Goal: Task Accomplishment & Management: Use online tool/utility

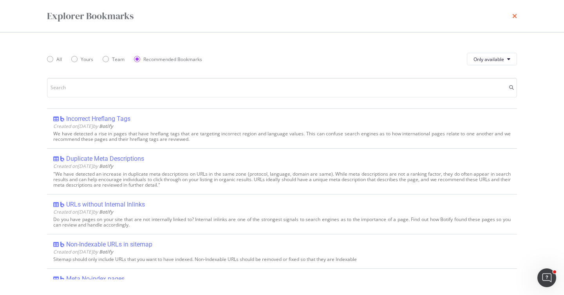
click at [515, 16] on icon "times" at bounding box center [514, 16] width 5 height 6
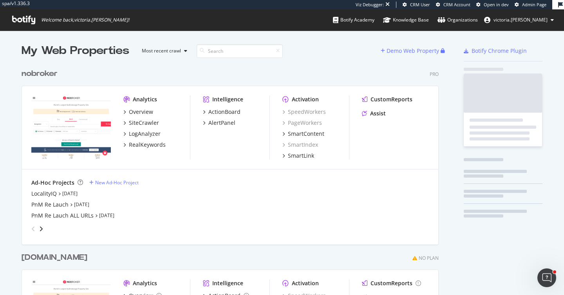
scroll to position [321, 423]
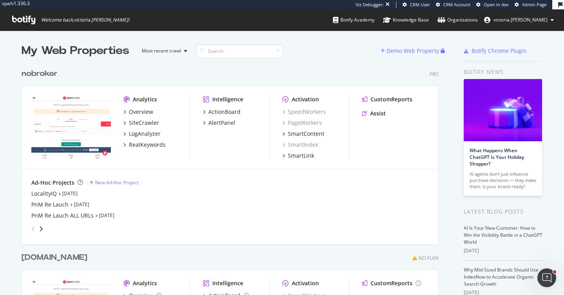
click at [45, 72] on div "nobroker" at bounding box center [40, 73] width 36 height 11
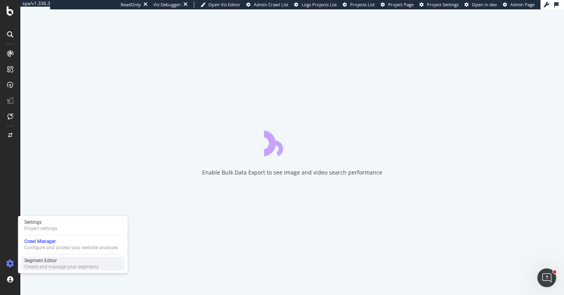
click at [30, 263] on div "Segment Editor" at bounding box center [61, 261] width 74 height 6
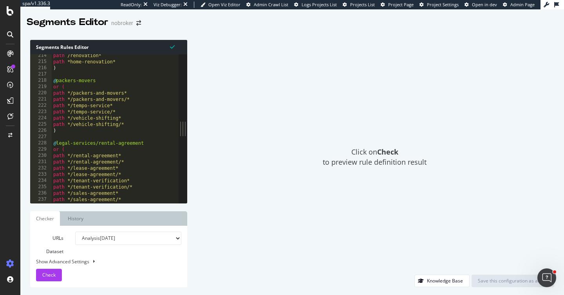
scroll to position [1341, 0]
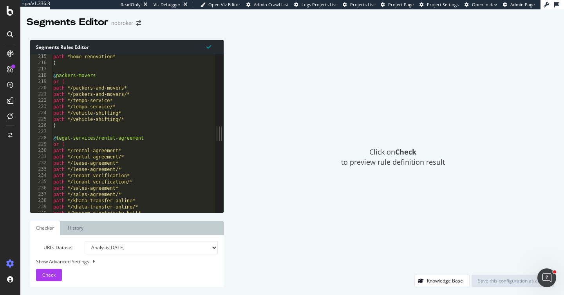
drag, startPoint x: 184, startPoint y: 130, endPoint x: 223, endPoint y: 130, distance: 39.5
click at [223, 130] on div "Segments Rules Editor 215 216 217 218 219 220 221 222 223 224 225 226 227 228 2…" at bounding box center [291, 163] width 543 height 263
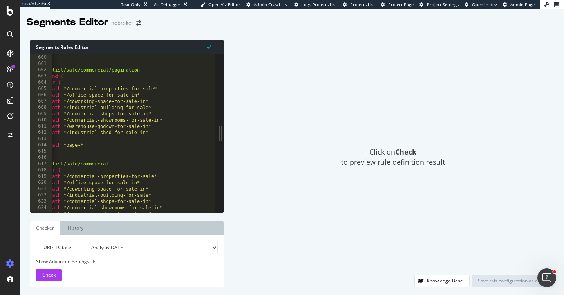
scroll to position [0, 0]
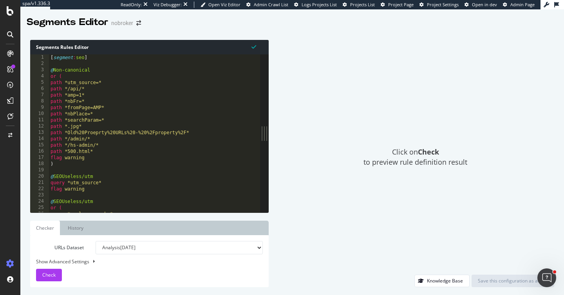
drag, startPoint x: 183, startPoint y: 117, endPoint x: 269, endPoint y: 119, distance: 85.3
click at [269, 119] on div "Segments Rules Editor 1 2 3 4 5 6 7 8 9 10 11 12 13 14 15 16 17 18 19 20 21 22 …" at bounding box center [291, 163] width 543 height 263
type textarea "path *utm_source=*"
click at [214, 85] on div "[ segment : seo ] @ Non-canonical or ( path *utm_source=* path */api/* path *am…" at bounding box center [171, 139] width 245 height 171
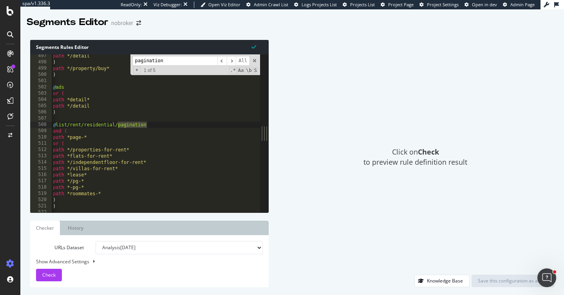
scroll to position [3120, 0]
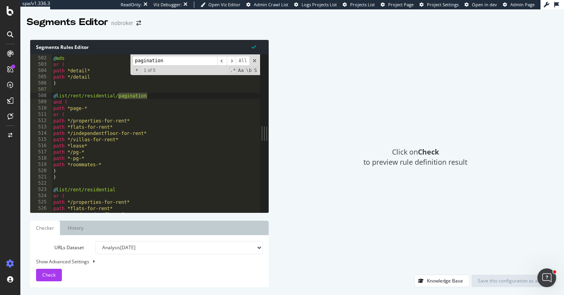
type input "pagination"
type textarea ")"
click at [92, 179] on div "@ ads or ( path *detail* path */detail ) @ list/rent/residential/pagination and…" at bounding box center [174, 134] width 245 height 171
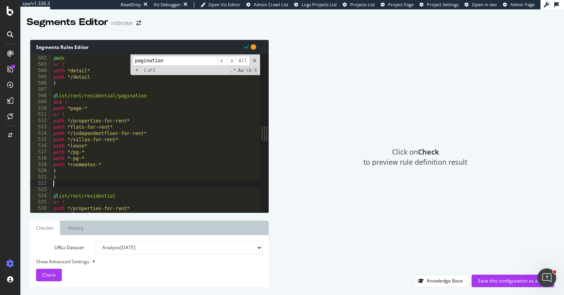
paste textarea "flag p+"
click at [232, 61] on span "​" at bounding box center [231, 61] width 9 height 10
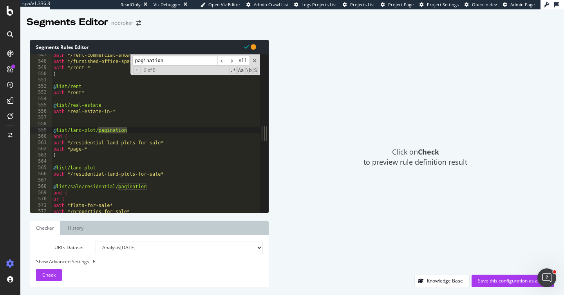
click at [102, 151] on div "path */rent-commercial-showrooms* path */furnished-office-space-for-rent* path …" at bounding box center [174, 137] width 245 height 171
click at [91, 153] on div "path */rent-commercial-showrooms* path */furnished-office-space-for-rent* path …" at bounding box center [174, 137] width 245 height 171
type textarea ")"
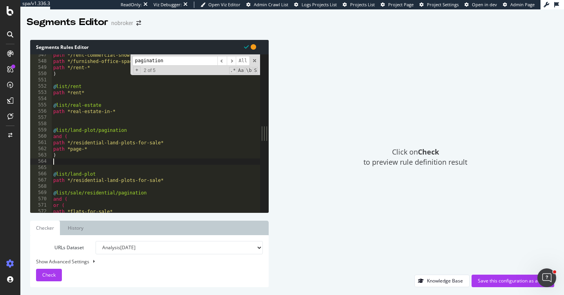
paste textarea "flag p+"
click at [233, 60] on span "​" at bounding box center [231, 61] width 9 height 10
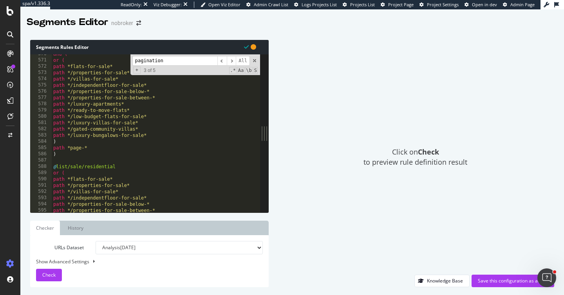
click at [78, 151] on div "and ( or ( path *flats-for-sale* path */properties-for-sale* path */villas-for-…" at bounding box center [174, 136] width 245 height 171
click at [67, 155] on div "and ( or ( path *flats-for-sale* path */properties-for-sale* path */villas-for-…" at bounding box center [174, 136] width 245 height 171
type textarea ")"
paste textarea "flag p+"
click at [231, 61] on span "​" at bounding box center [231, 61] width 9 height 10
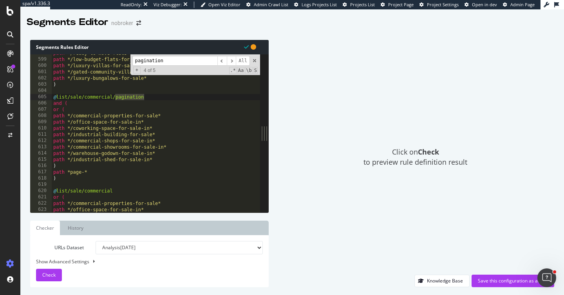
scroll to position [3746, 0]
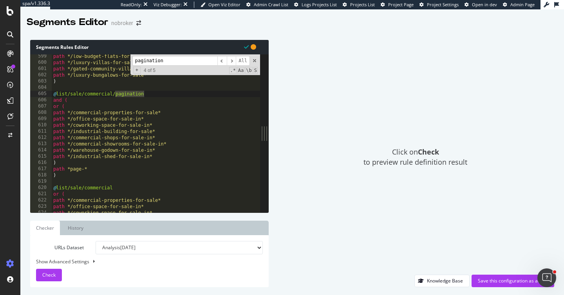
type textarea ")"
click at [70, 176] on div "path */low-budget-flats-for-sale* path */luxury-villas-for-sale* path */gated-c…" at bounding box center [174, 138] width 245 height 171
paste textarea "flag p+"
click at [233, 58] on span "​" at bounding box center [231, 61] width 9 height 10
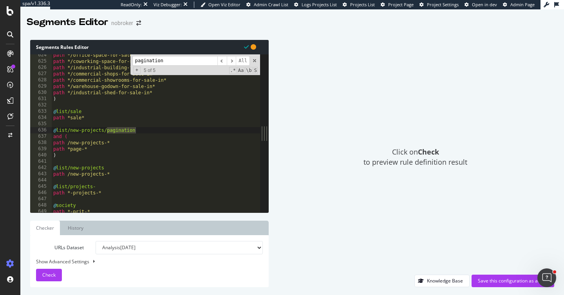
type textarea ")"
click at [69, 153] on div "path */office-space-for-sale-in* path */coworking-space-for-sale-in* path */ind…" at bounding box center [174, 137] width 245 height 171
paste textarea "flag p+"
click at [230, 61] on span "​" at bounding box center [231, 61] width 9 height 10
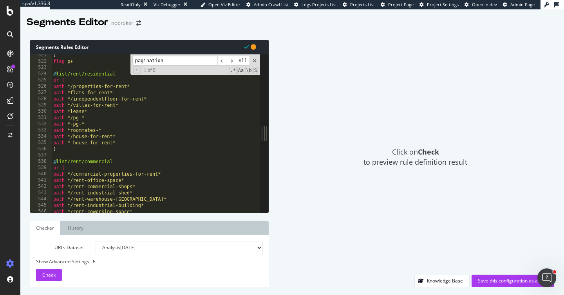
scroll to position [3259, 0]
type textarea ")"
click at [107, 149] on div ") flag p+ @ list/rent/residential or ( path */properties-for-rent* path *flats-…" at bounding box center [174, 137] width 245 height 171
paste textarea "flag p+"
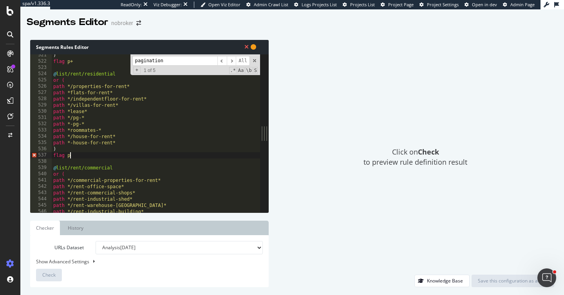
scroll to position [0, 1]
click at [231, 60] on span "​" at bounding box center [231, 61] width 9 height 10
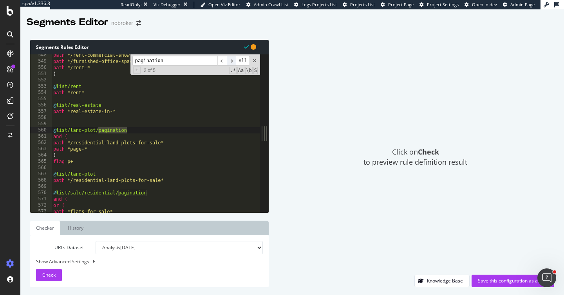
scroll to position [3428, 0]
click at [83, 161] on div "path */rent-commercial-showrooms* path */furnished-office-space-for-rent* path …" at bounding box center [174, 137] width 245 height 171
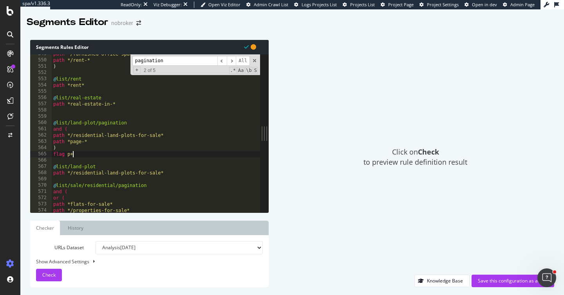
scroll to position [3442, 0]
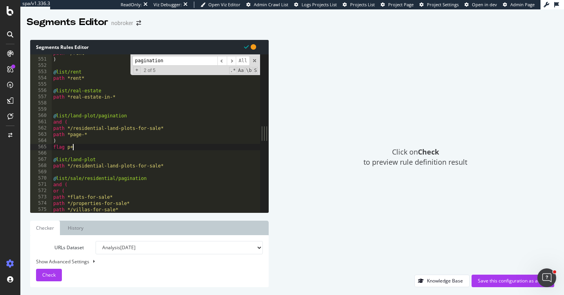
click at [175, 166] on div "path */rent-* ) @ list/rent path *rent* @ list/real-estate path *real-estate-in…" at bounding box center [174, 135] width 245 height 171
type textarea "path */residential-land-plots-for-sale*"
paste textarea "flag p+"
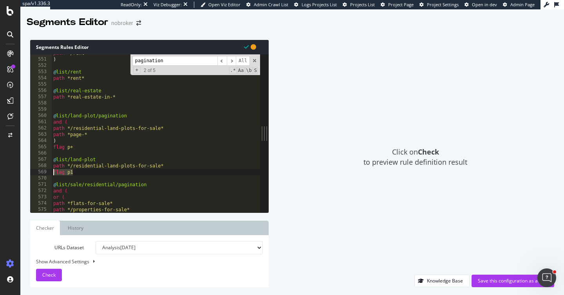
drag, startPoint x: 76, startPoint y: 174, endPoint x: 40, endPoint y: 174, distance: 35.2
click at [40, 174] on div "flag p1 550 551 552 553 554 555 556 557 558 559 560 561 562 563 564 565 566 567…" at bounding box center [145, 133] width 230 height 158
click at [234, 62] on span "​" at bounding box center [231, 61] width 9 height 10
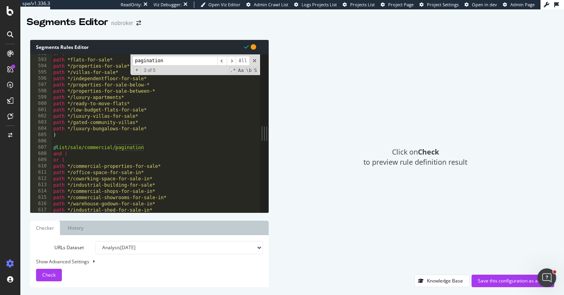
scroll to position [0, 0]
type textarea ")"
click at [110, 138] on div "or ( path *flats-for-sale* path */properties-for-sale* path */villas-for-sale* …" at bounding box center [173, 137] width 245 height 171
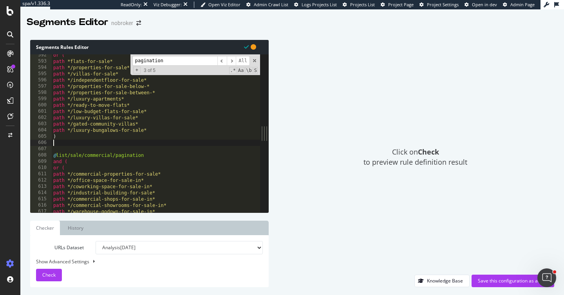
paste textarea "flag p1"
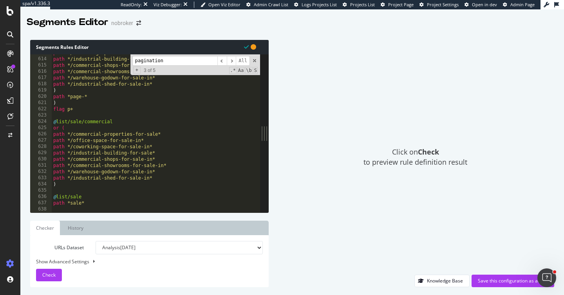
scroll to position [3837, 0]
click at [76, 184] on div "path */coworking-space-for-sale-in* path */industrial-building-for-sale* path *…" at bounding box center [174, 135] width 245 height 171
type textarea ")"
paste textarea "flag p1"
click at [223, 62] on span "​" at bounding box center [221, 61] width 9 height 10
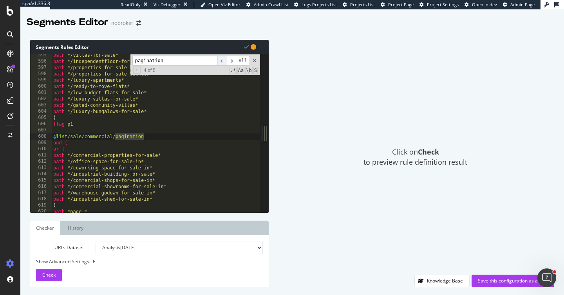
scroll to position [3722, 0]
click at [232, 61] on span "​" at bounding box center [231, 61] width 9 height 10
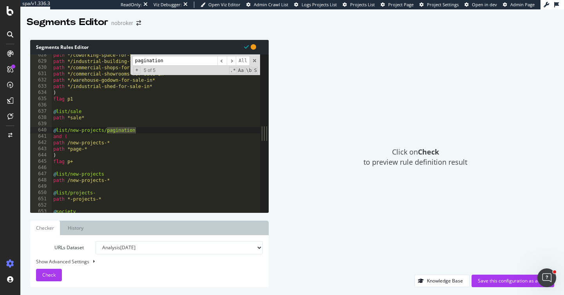
type textarea "path /new-projects-*"
click at [119, 179] on div "path */coworking-space-for-sale-in* path */industrial-building-for-sale* path *…" at bounding box center [174, 137] width 245 height 171
paste textarea "flag p1"
type textarea "flag p1"
click at [231, 59] on span "​" at bounding box center [231, 61] width 9 height 10
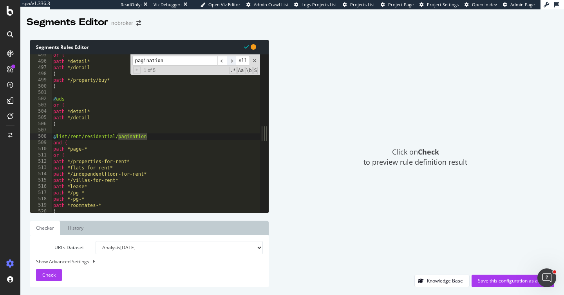
scroll to position [3096, 0]
click at [493, 277] on div "Save this configuration as active" at bounding box center [513, 281] width 70 height 12
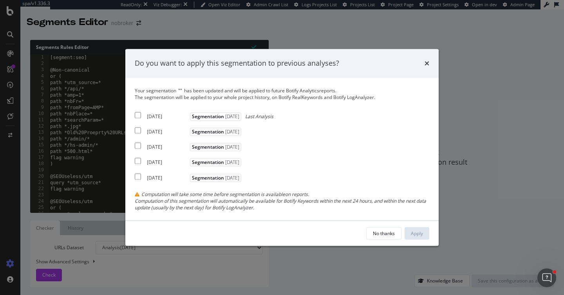
click at [160, 115] on div "[DATE]" at bounding box center [167, 116] width 41 height 7
checkbox input "true"
click at [160, 131] on div "2025 Jul. 7th" at bounding box center [167, 132] width 41 height 7
checkbox input "true"
click at [162, 150] on div "2025 Jun. 2nd" at bounding box center [167, 147] width 41 height 7
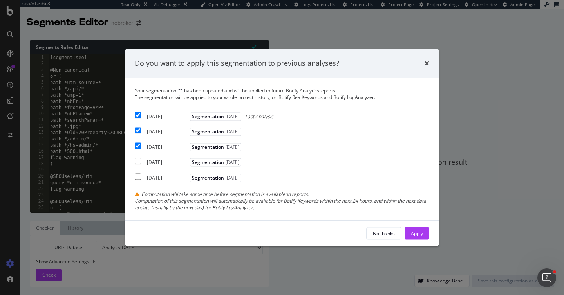
checkbox input "true"
click at [419, 231] on div "Apply" at bounding box center [417, 233] width 12 height 7
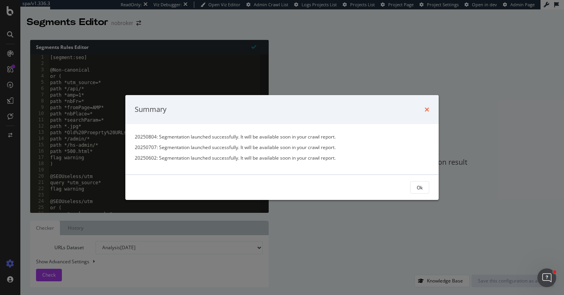
click at [425, 110] on icon "times" at bounding box center [426, 109] width 5 height 6
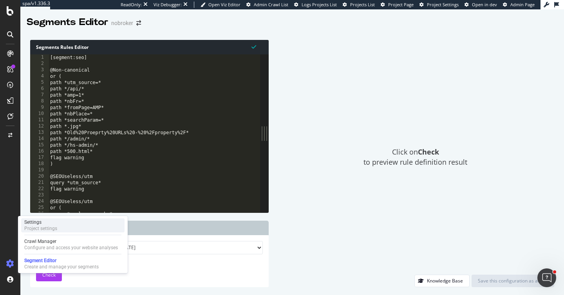
click at [56, 223] on div "Settings" at bounding box center [40, 222] width 33 height 6
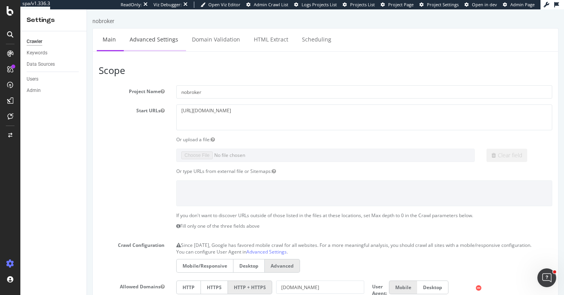
click at [136, 39] on link "Advanced Settings" at bounding box center [154, 40] width 60 height 22
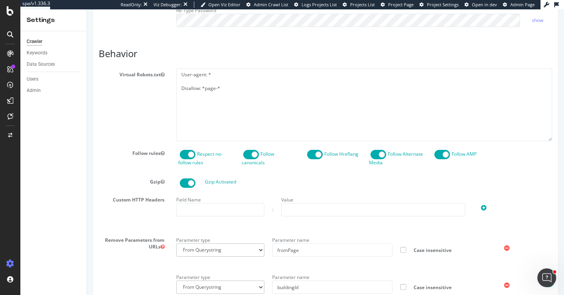
scroll to position [362, 0]
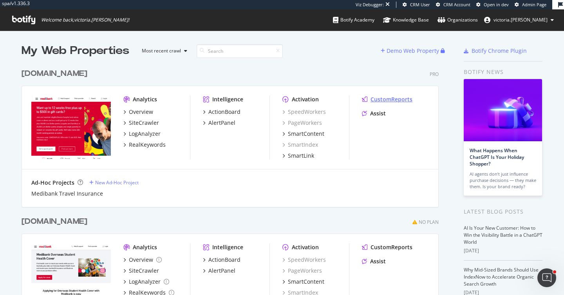
click at [382, 96] on div "CustomReports" at bounding box center [391, 100] width 42 height 8
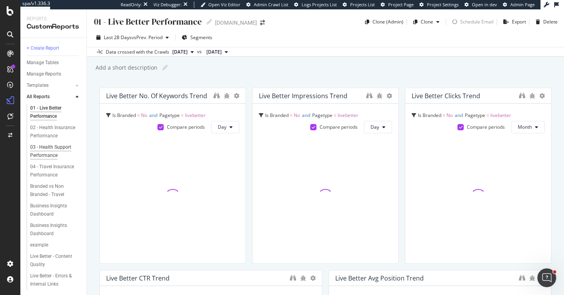
click at [61, 148] on div "03 - Health Support Performance" at bounding box center [53, 151] width 46 height 16
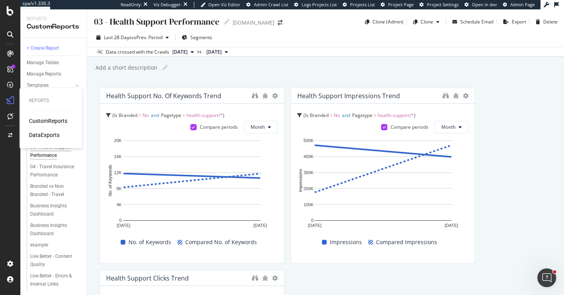
click at [43, 135] on div "DataExports" at bounding box center [44, 135] width 31 height 8
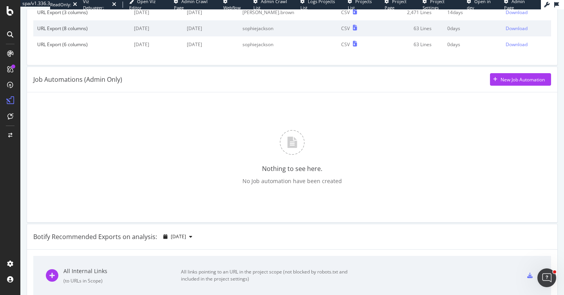
scroll to position [145, 0]
click at [503, 76] on div "New Job Automation" at bounding box center [522, 78] width 44 height 7
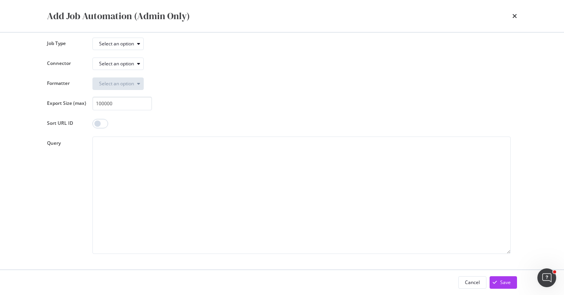
scroll to position [0, 0]
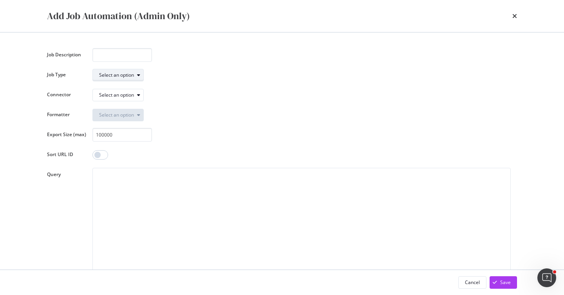
click at [128, 77] on div "Select an option" at bounding box center [116, 75] width 35 height 5
click at [187, 67] on div "Job Description Job Type Select an option Connector Select an option Formatter …" at bounding box center [282, 166] width 470 height 237
click at [131, 99] on div "Select an option" at bounding box center [121, 95] width 44 height 11
click at [174, 88] on div "Select an option" at bounding box center [301, 95] width 418 height 14
click at [134, 94] on div "modal" at bounding box center [138, 95] width 9 height 5
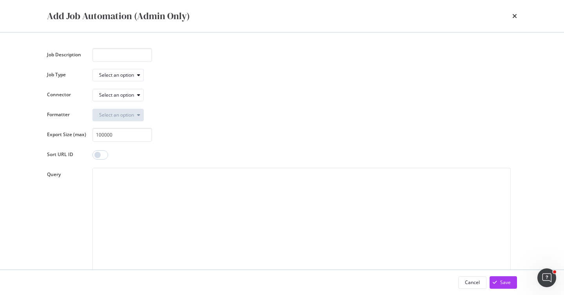
click at [185, 90] on div "Select an option" at bounding box center [301, 95] width 418 height 14
click at [134, 73] on div "modal" at bounding box center [138, 75] width 9 height 5
click at [139, 99] on div "Export (BQLv2)" at bounding box center [125, 101] width 59 height 10
click at [133, 95] on div "Select an option" at bounding box center [116, 95] width 35 height 5
click at [167, 77] on div "Export (BQLv2)" at bounding box center [301, 75] width 418 height 14
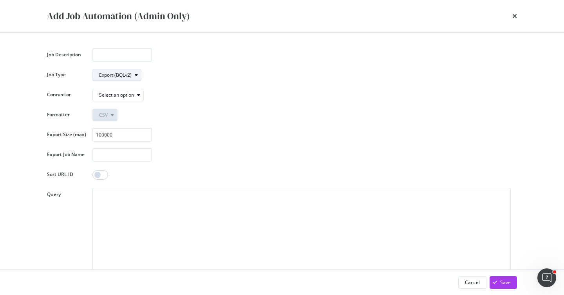
click at [120, 81] on button "Export (BQLv2)" at bounding box center [116, 75] width 49 height 13
click at [121, 85] on div "Export Crawl (BQLv1)" at bounding box center [125, 88] width 46 height 7
click at [123, 90] on div "Select an option" at bounding box center [121, 95] width 44 height 11
click at [126, 102] on div "Direct download" at bounding box center [119, 108] width 55 height 14
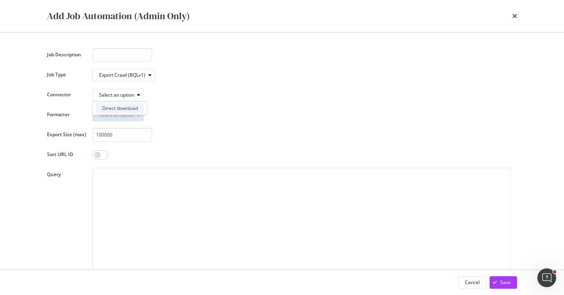
click at [126, 105] on div "Direct download" at bounding box center [120, 108] width 36 height 7
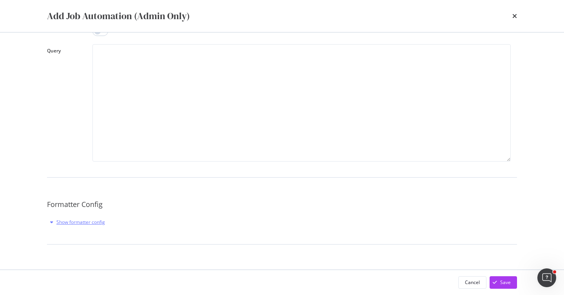
click at [88, 220] on div "Show formatter config" at bounding box center [80, 222] width 49 height 7
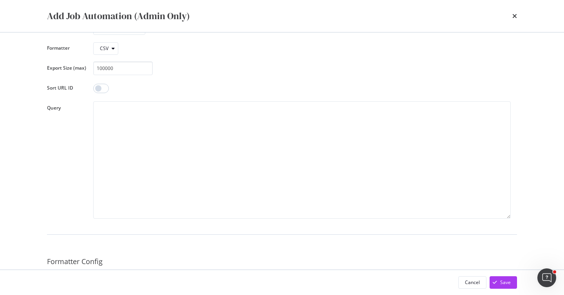
scroll to position [0, 0]
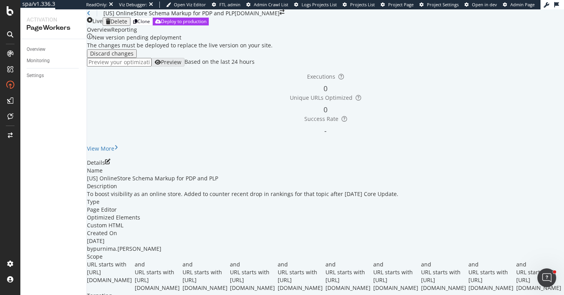
click at [394, 17] on div "[US] OnlineStore Schema Markup for PDP and PLP www.castlery.com" at bounding box center [325, 13] width 477 height 8
click at [535, 159] on div "Details" at bounding box center [325, 163] width 477 height 8
click at [110, 159] on icon "pen-to-square" at bounding box center [107, 161] width 5 height 5
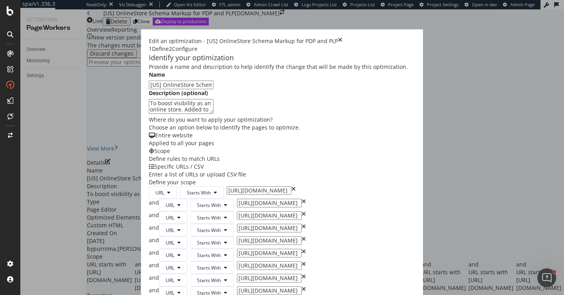
scroll to position [95, 0]
click at [342, 37] on icon "times" at bounding box center [340, 41] width 4 height 8
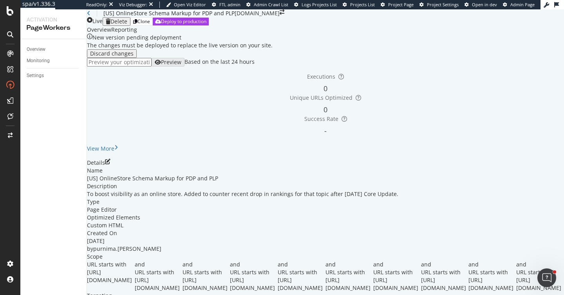
scroll to position [133, 0]
click at [110, 159] on icon "pen-to-square" at bounding box center [107, 161] width 5 height 5
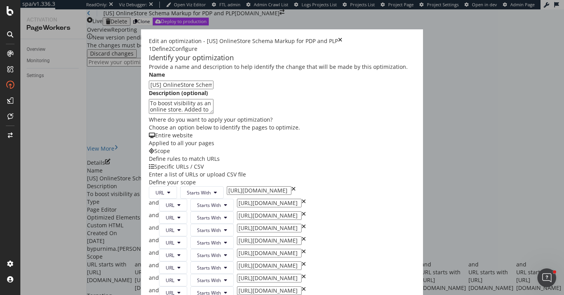
scroll to position [449, 0]
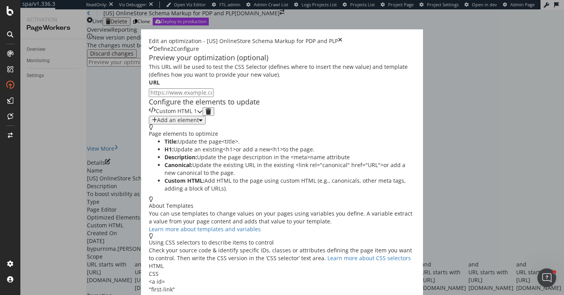
click at [202, 116] on div "Custom HTML 1" at bounding box center [176, 111] width 54 height 9
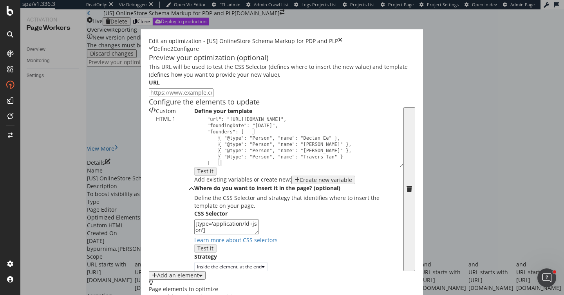
scroll to position [126, 0]
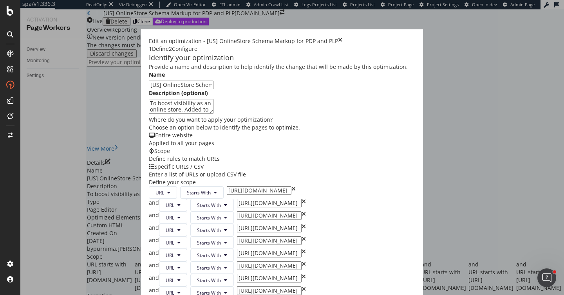
click at [227, 186] on input "https://www.castlery.com/us/products/" at bounding box center [259, 190] width 65 height 9
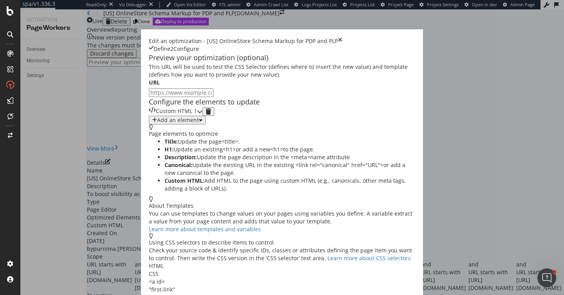
scroll to position [28, 0]
click at [202, 116] on div "Custom HTML 1" at bounding box center [176, 111] width 54 height 9
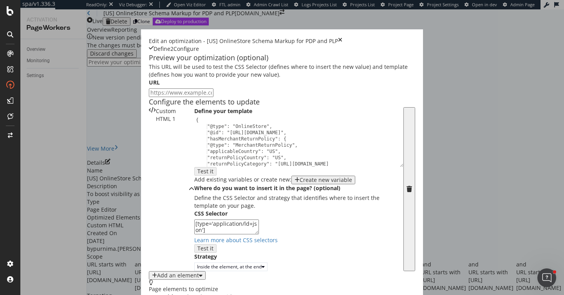
scroll to position [61, 0]
